Goal: Communication & Community: Answer question/provide support

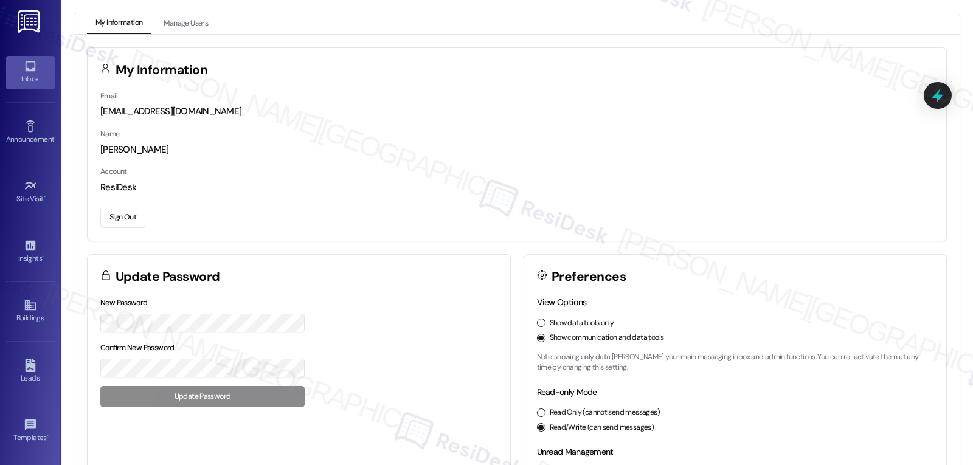
click at [27, 68] on icon at bounding box center [30, 66] width 13 height 13
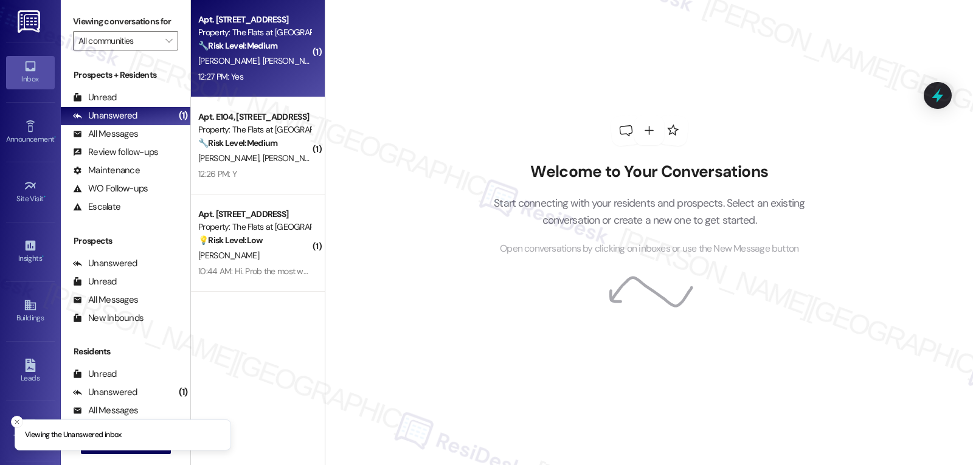
click at [226, 55] on div "[PERSON_NAME] [PERSON_NAME]" at bounding box center [254, 61] width 115 height 15
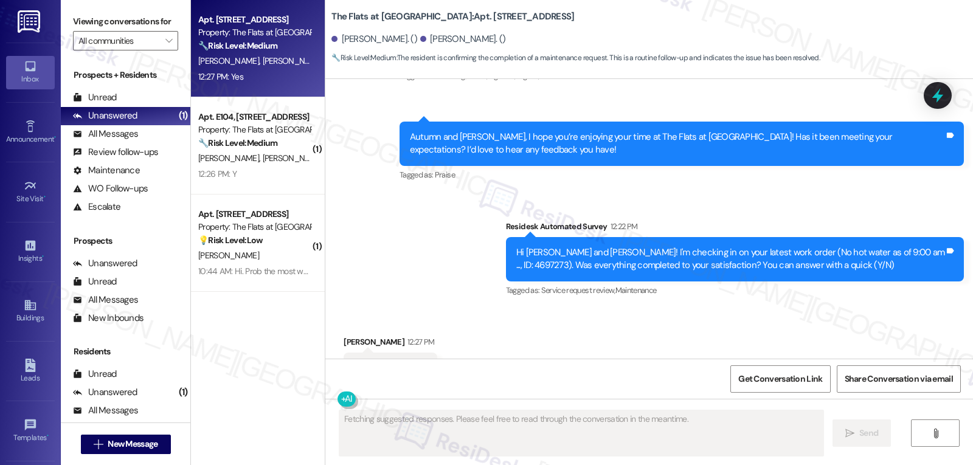
scroll to position [3355, 0]
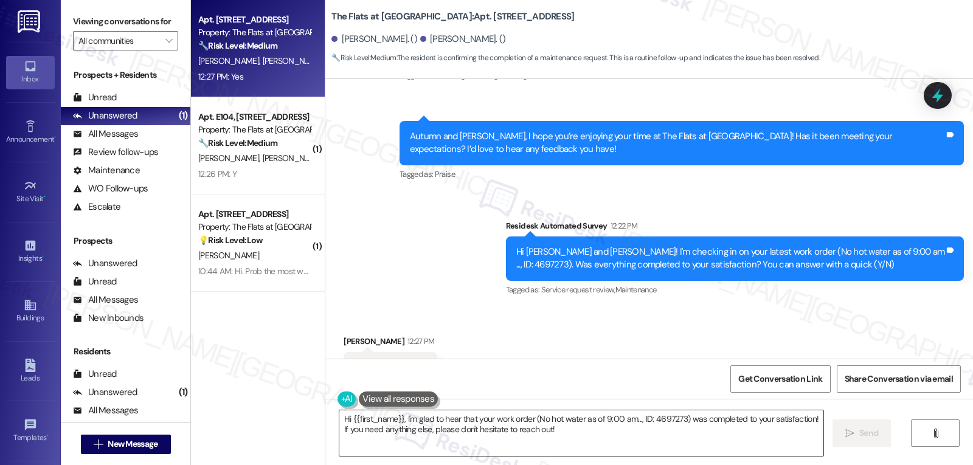
click at [569, 439] on textarea "Hi {{first_name}}, I'm glad to hear that your work order (No hot water as of 9:…" at bounding box center [581, 434] width 484 height 46
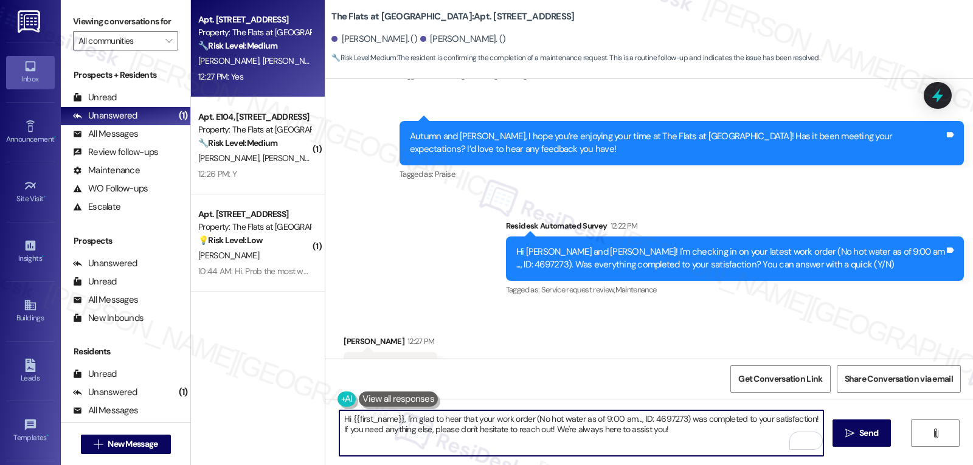
click at [346, 415] on textarea "Hi {{first_name}}, I'm glad to hear that your work order (No hot water as of 9:…" at bounding box center [581, 434] width 484 height 46
click at [667, 436] on textarea "Hi [PERSON_NAME], I'm glad to hear that your work order (No hot water as of 9:0…" at bounding box center [581, 434] width 484 height 46
click at [700, 419] on textarea "Hi [PERSON_NAME], I'm glad to hear that your work order (No hot water as of 9:0…" at bounding box center [581, 434] width 484 height 46
type textarea "Hi [PERSON_NAME], I'm glad to hear that your work order (No hot water as of 9:0…"
click at [861, 423] on button " Send" at bounding box center [862, 433] width 59 height 27
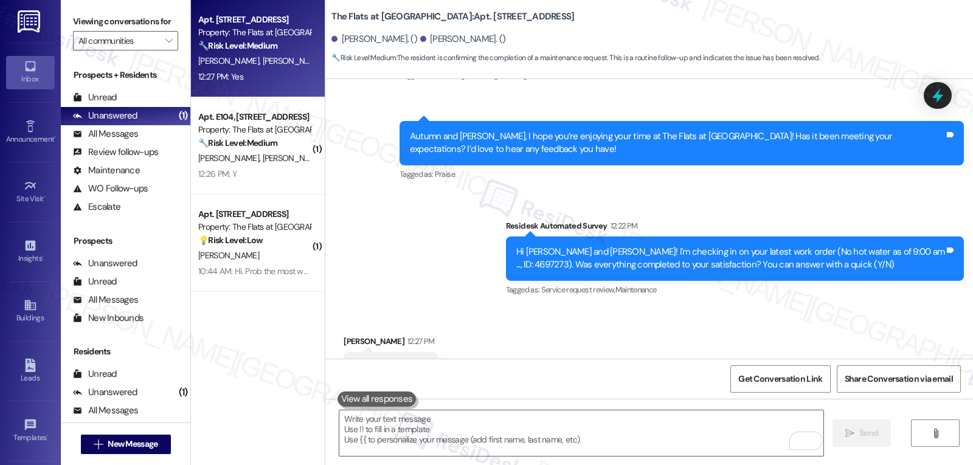
scroll to position [3354, 0]
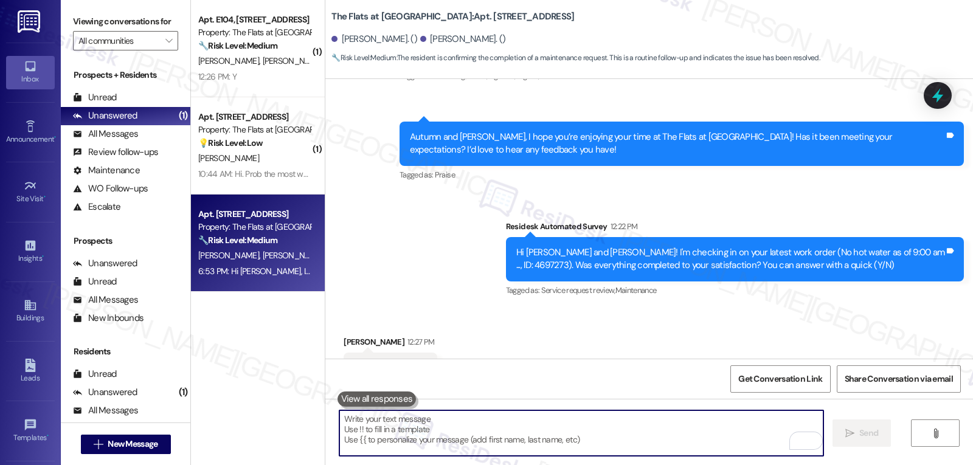
drag, startPoint x: 533, startPoint y: 428, endPoint x: 564, endPoint y: 383, distance: 53.8
click at [533, 428] on textarea "To enrich screen reader interactions, please activate Accessibility in Grammarl…" at bounding box center [581, 434] width 484 height 46
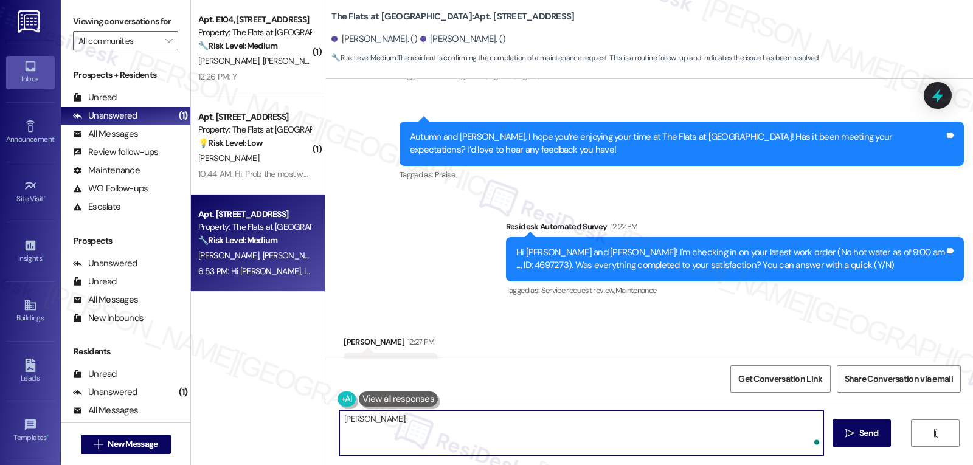
paste textarea "I hope you’re enjoying your time at {{property}}! Has it been meeting your expe…"
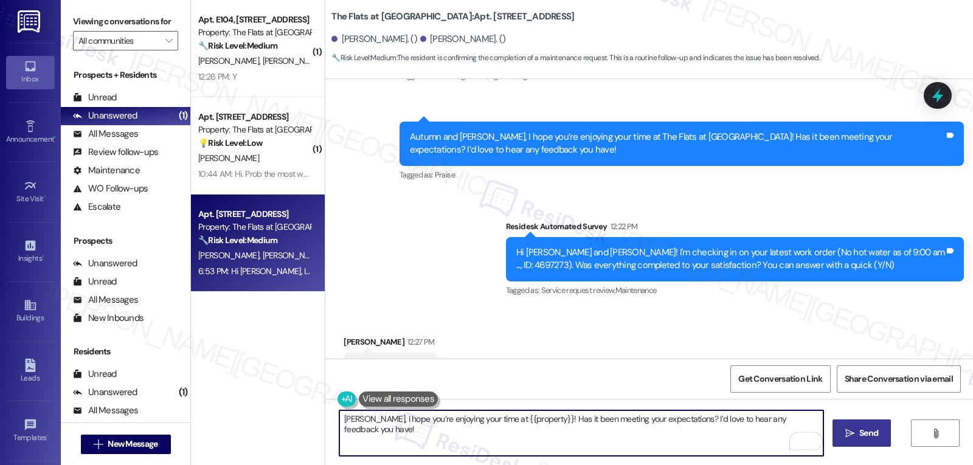
type textarea "[PERSON_NAME], I hope you’re enjoying your time at {{property}}! Has it been me…"
click at [875, 439] on span "Send" at bounding box center [868, 433] width 19 height 13
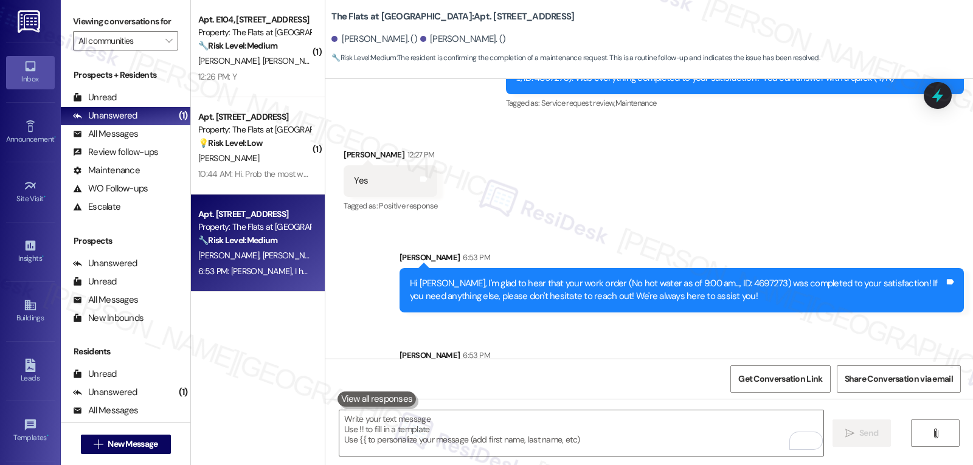
scroll to position [3551, 0]
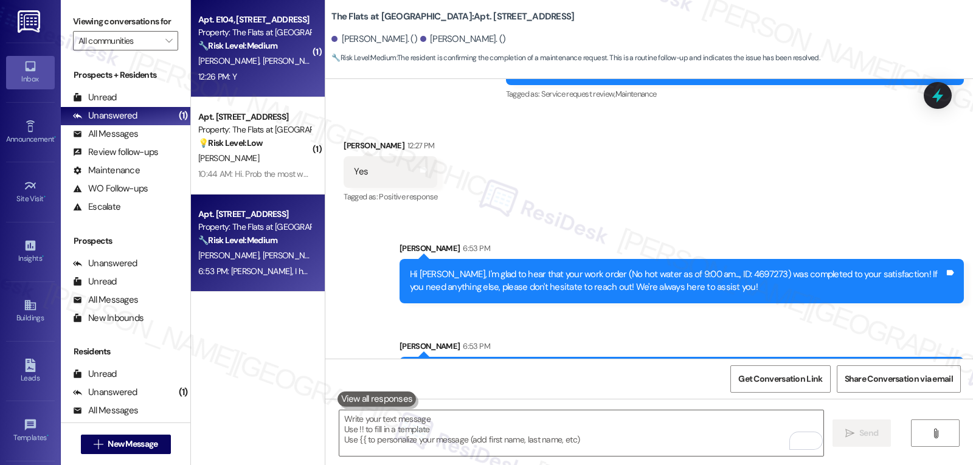
click at [253, 50] on strong "🔧 Risk Level: Medium" at bounding box center [237, 45] width 79 height 11
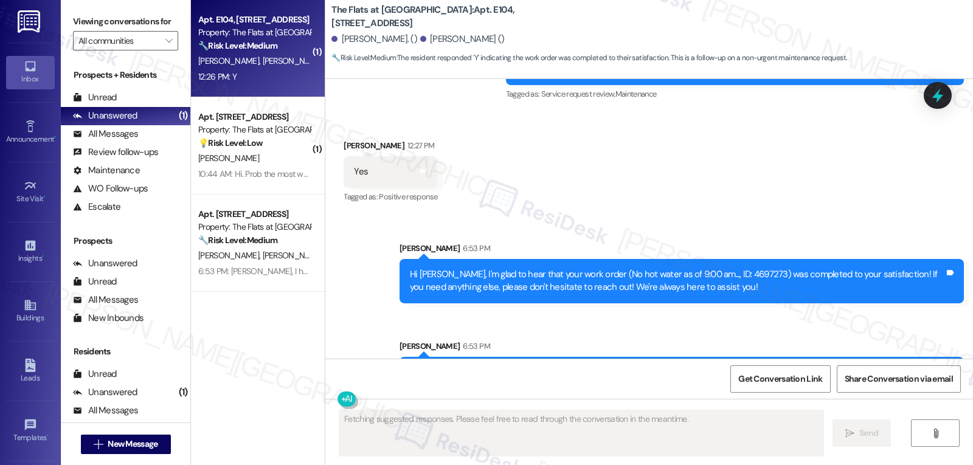
scroll to position [2203, 0]
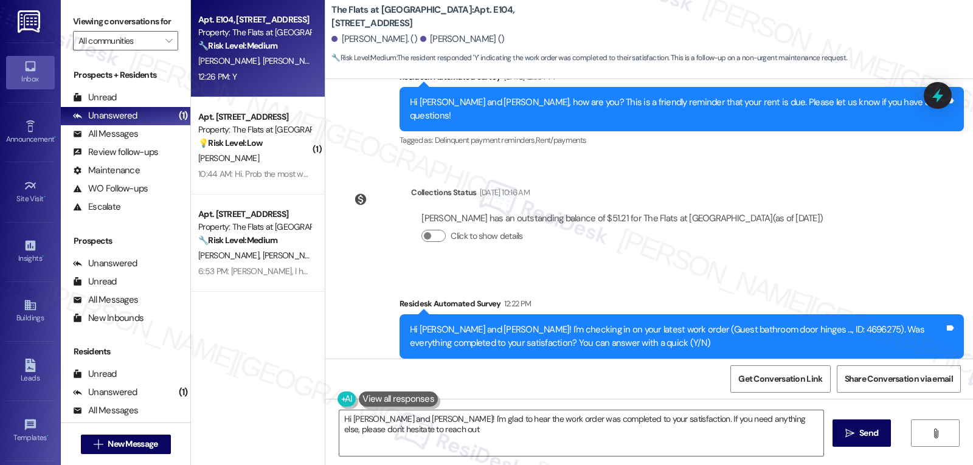
type textarea "Hi [PERSON_NAME] and [PERSON_NAME]! I'm glad to hear the work order was complet…"
